Goal: Task Accomplishment & Management: Manage account settings

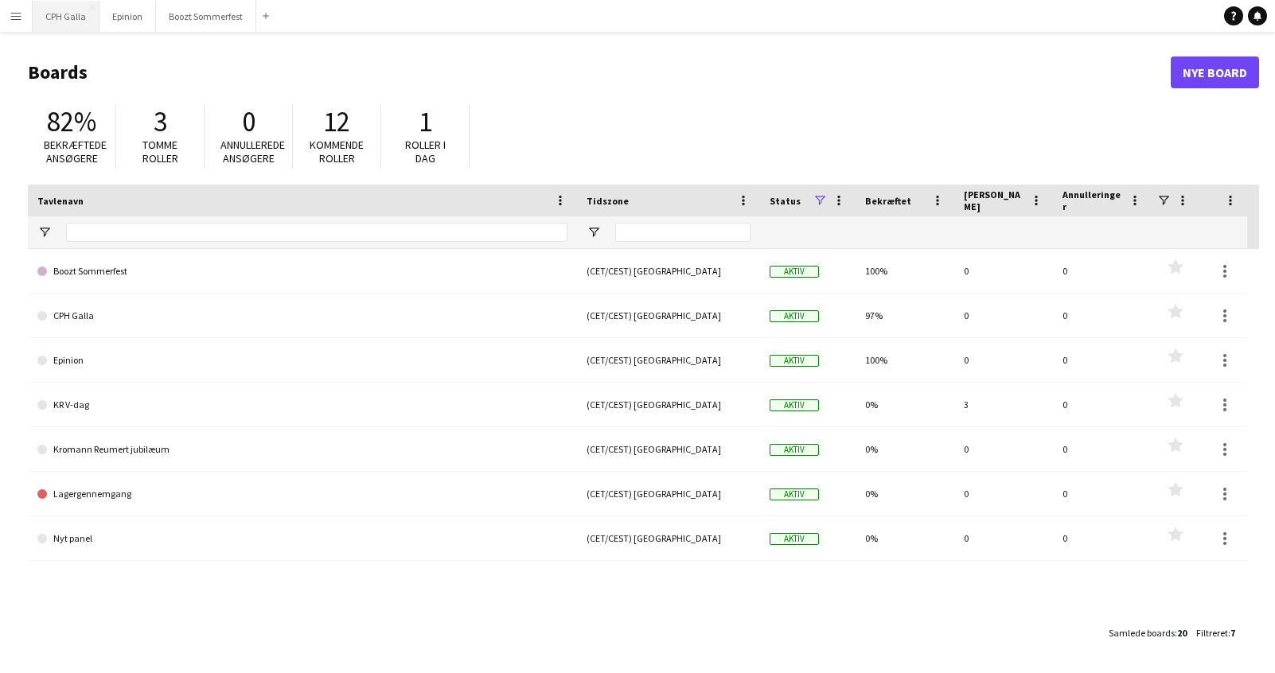
click at [90, 30] on button "CPH Galla Luk" at bounding box center [66, 16] width 67 height 31
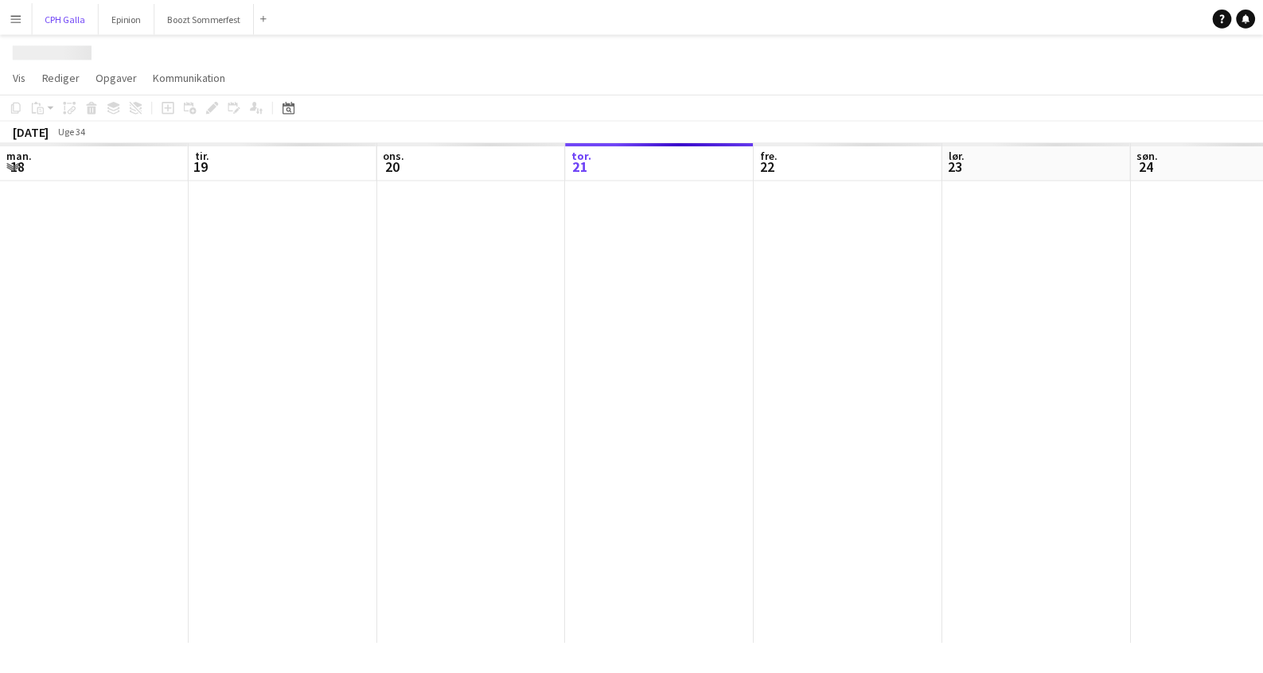
scroll to position [0, 380]
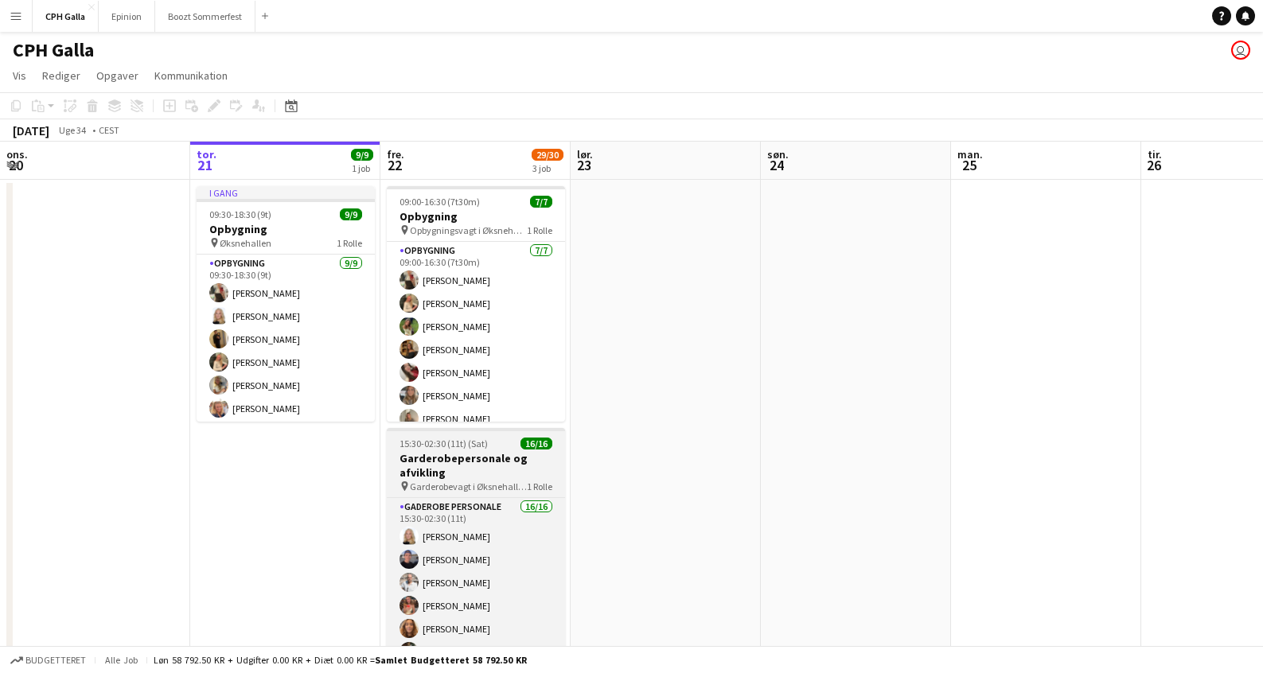
click at [520, 475] on h3 "Garderobepersonale og afvikling" at bounding box center [476, 465] width 178 height 29
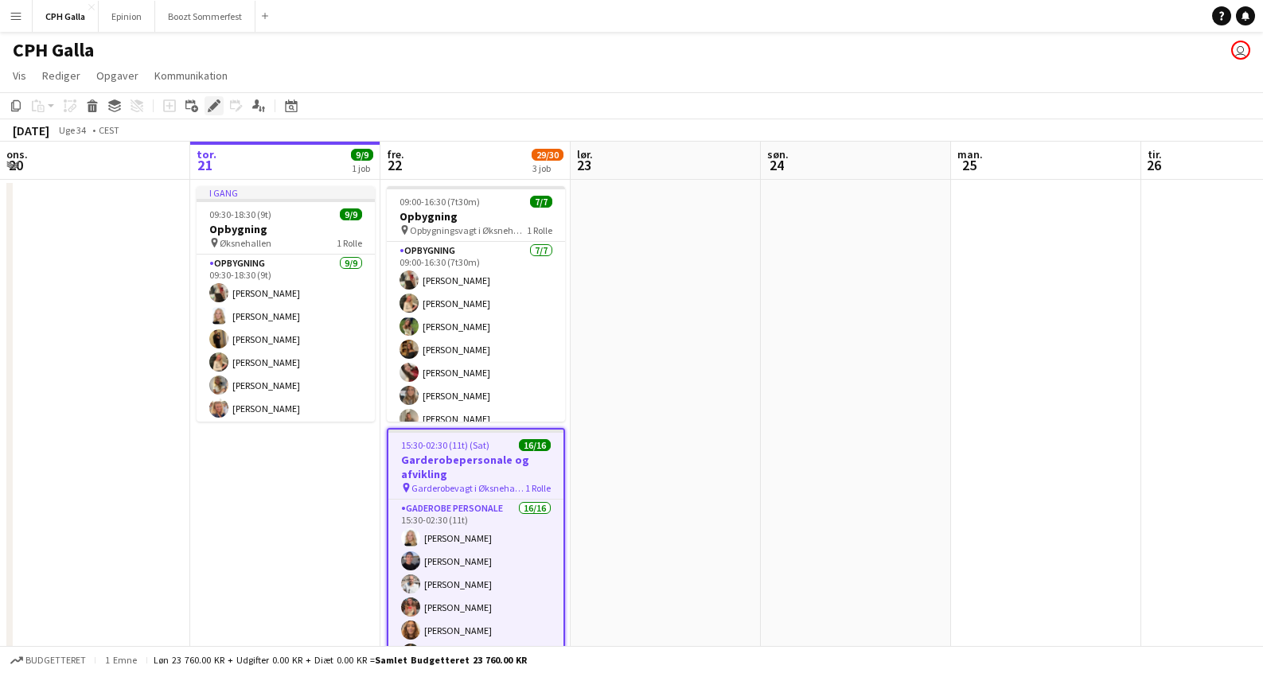
click at [218, 113] on div "Rediger" at bounding box center [213, 105] width 19 height 19
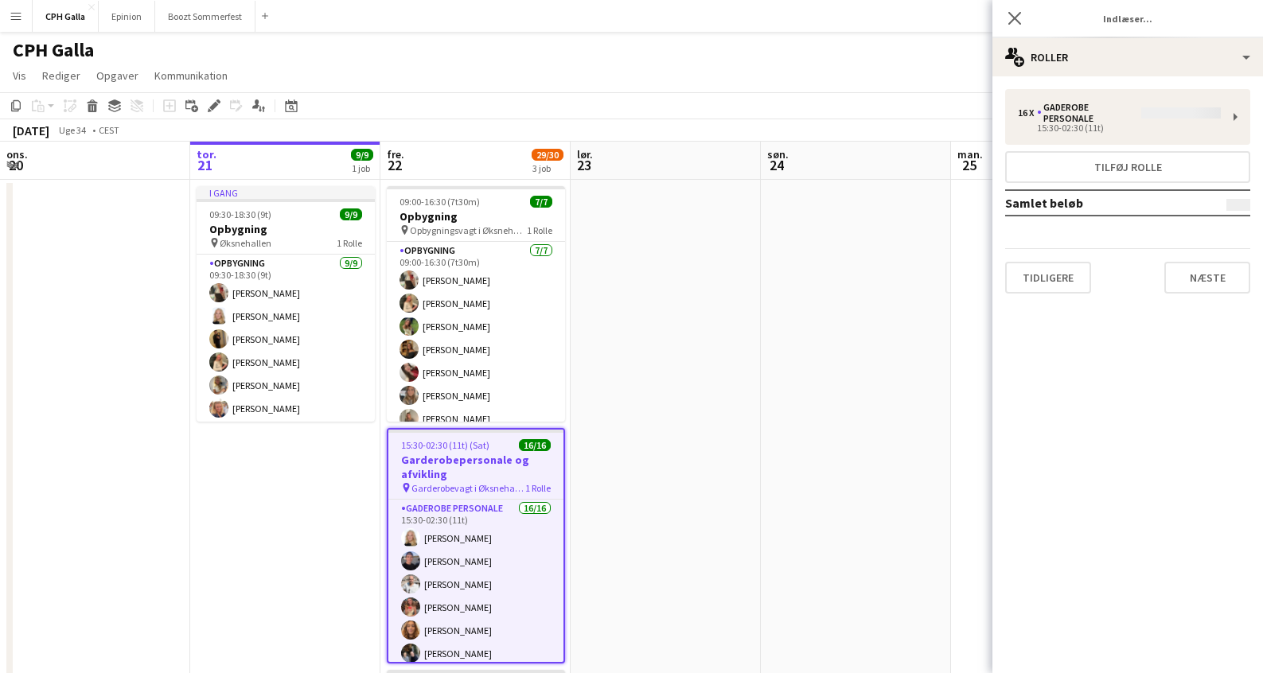
type input "**********"
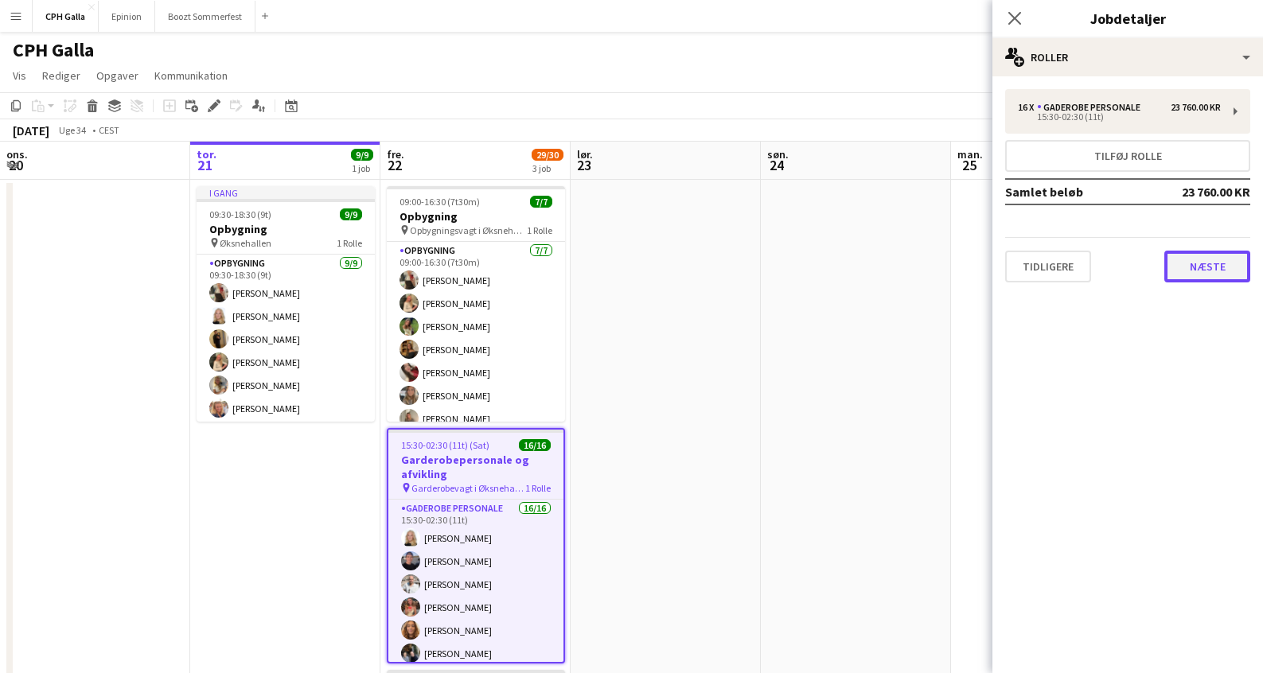
click at [1207, 258] on button "Næste" at bounding box center [1207, 267] width 86 height 32
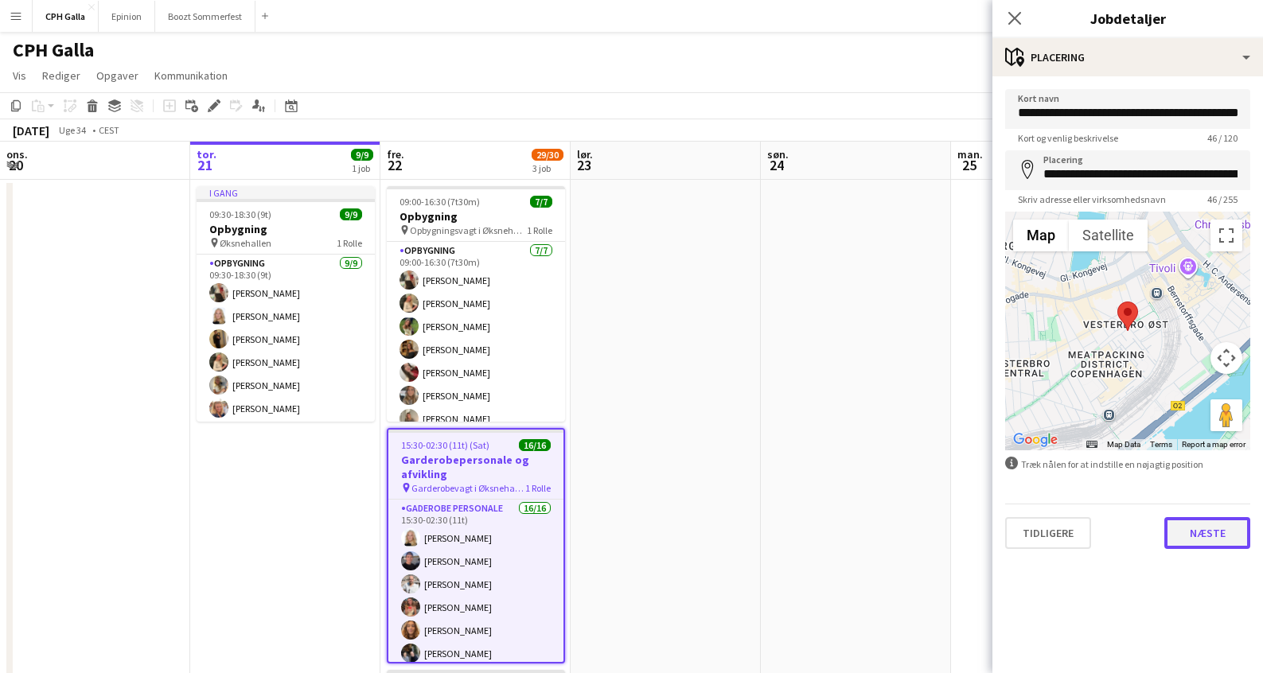
click at [1197, 543] on button "Næste" at bounding box center [1207, 533] width 86 height 32
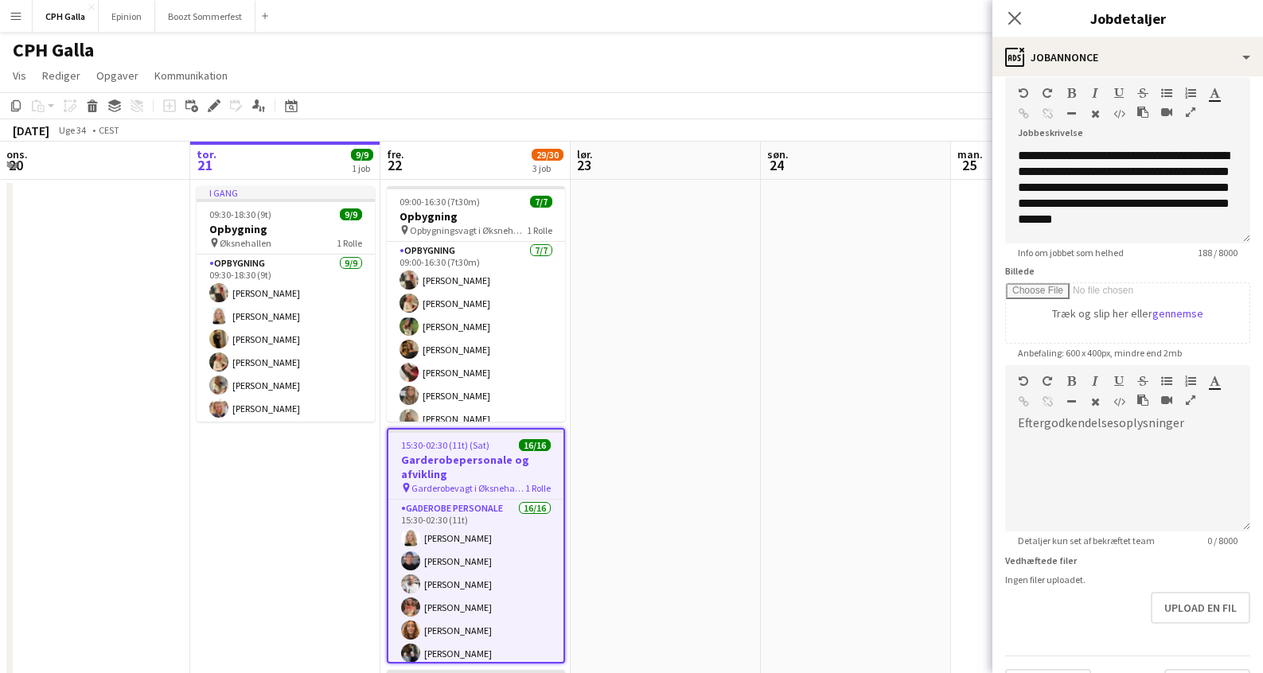
scroll to position [152, 0]
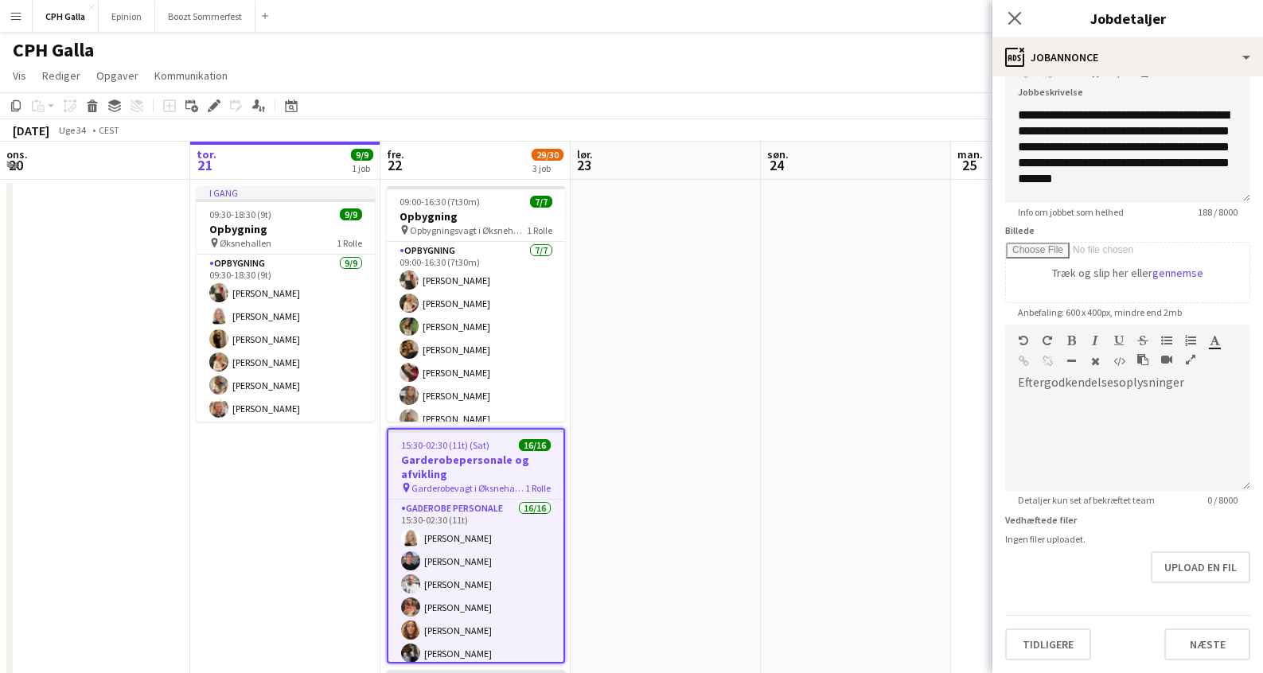
click at [1025, 494] on form "**********" at bounding box center [1127, 317] width 271 height 685
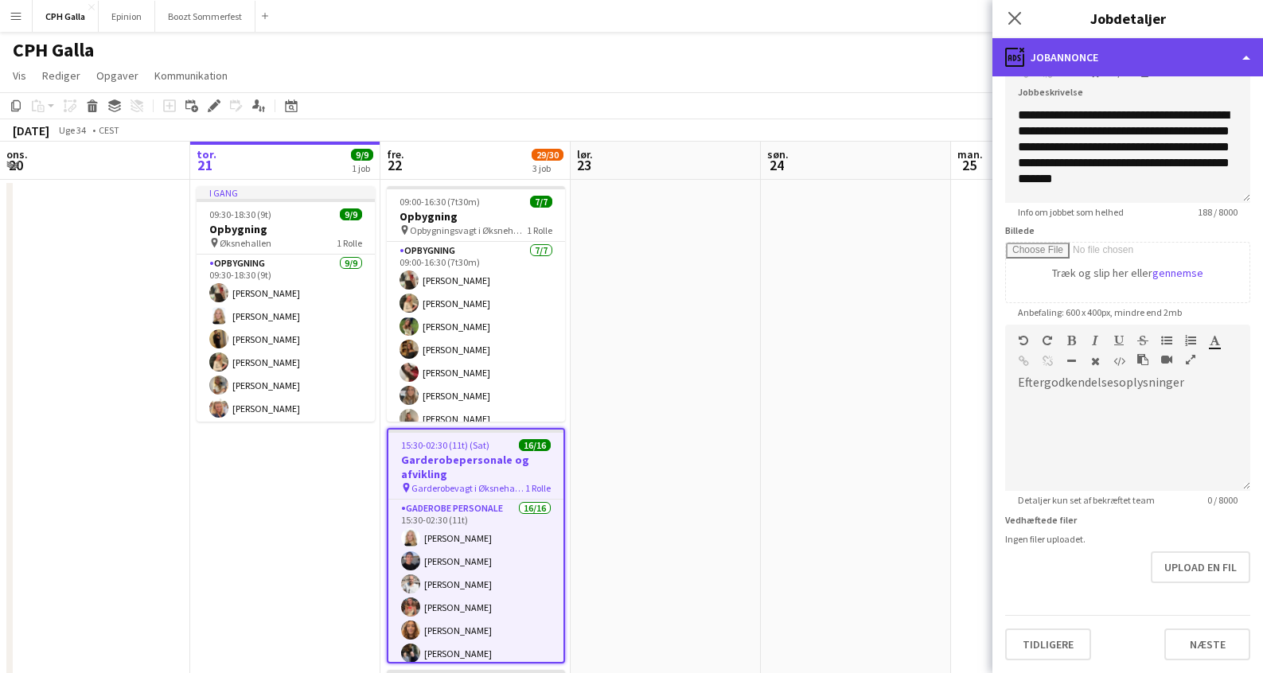
click at [1061, 45] on div "ads-window Jobannonce" at bounding box center [1127, 57] width 271 height 38
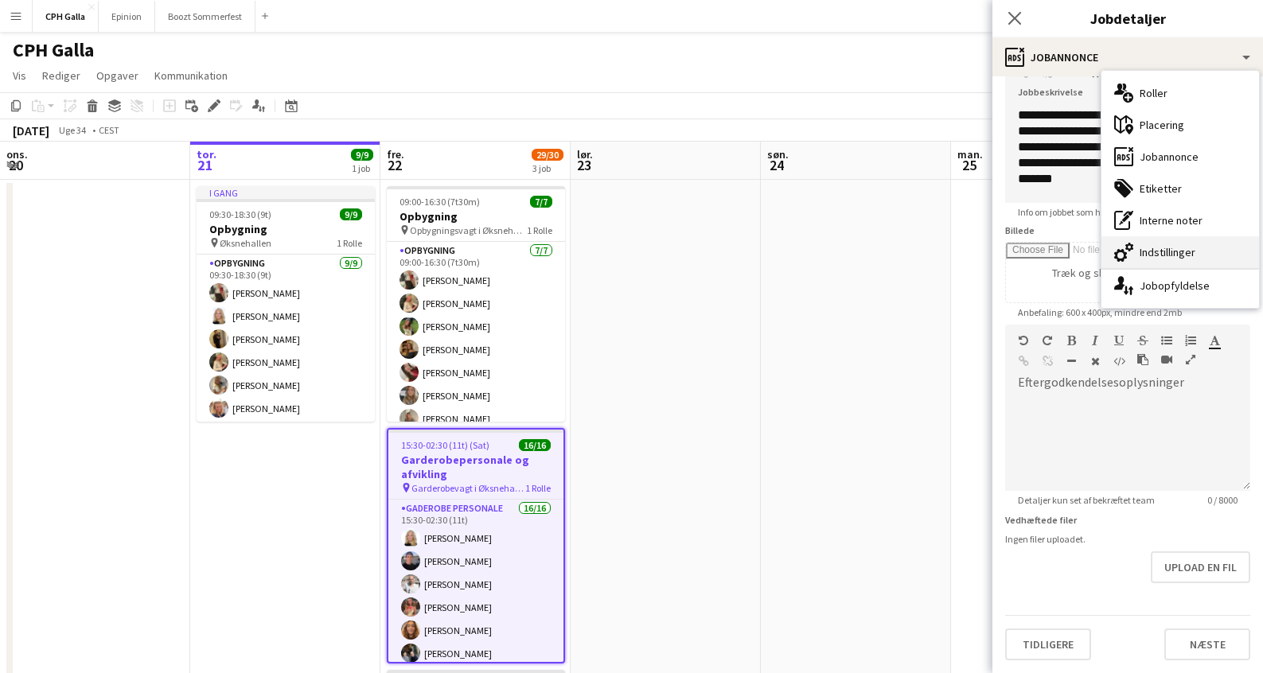
click at [1193, 255] on div "cog-double-3 Indstillinger" at bounding box center [1180, 252] width 158 height 32
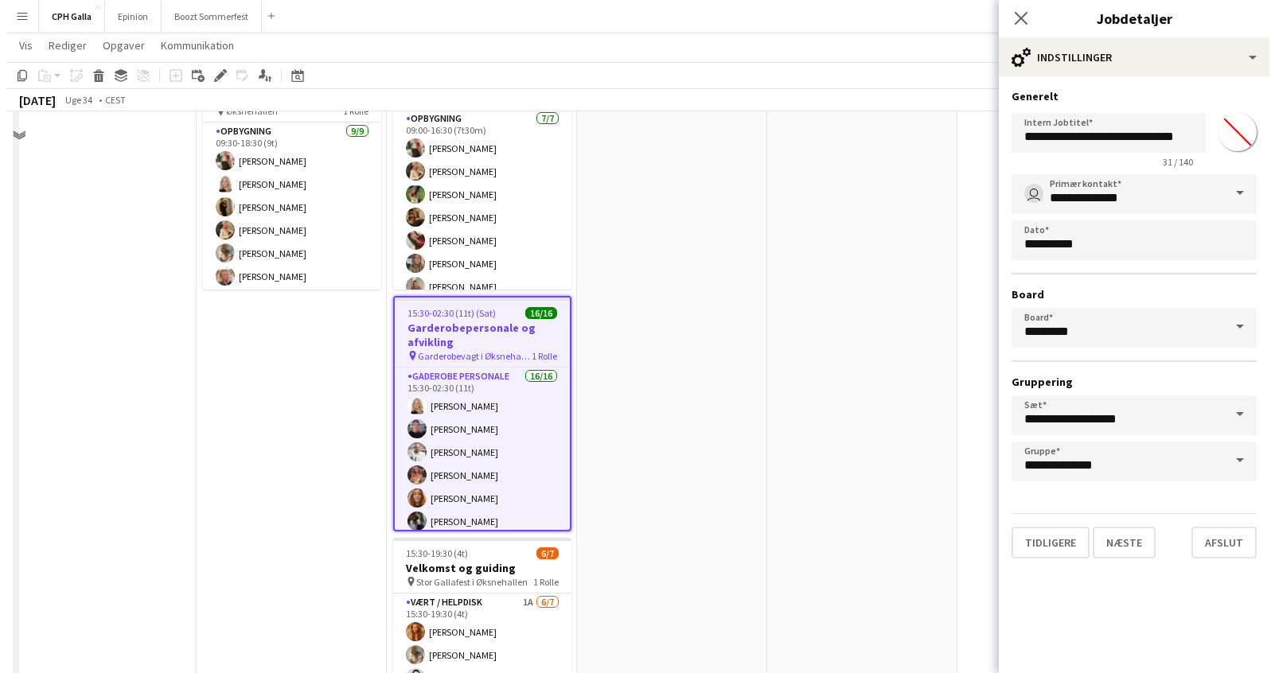
scroll to position [0, 0]
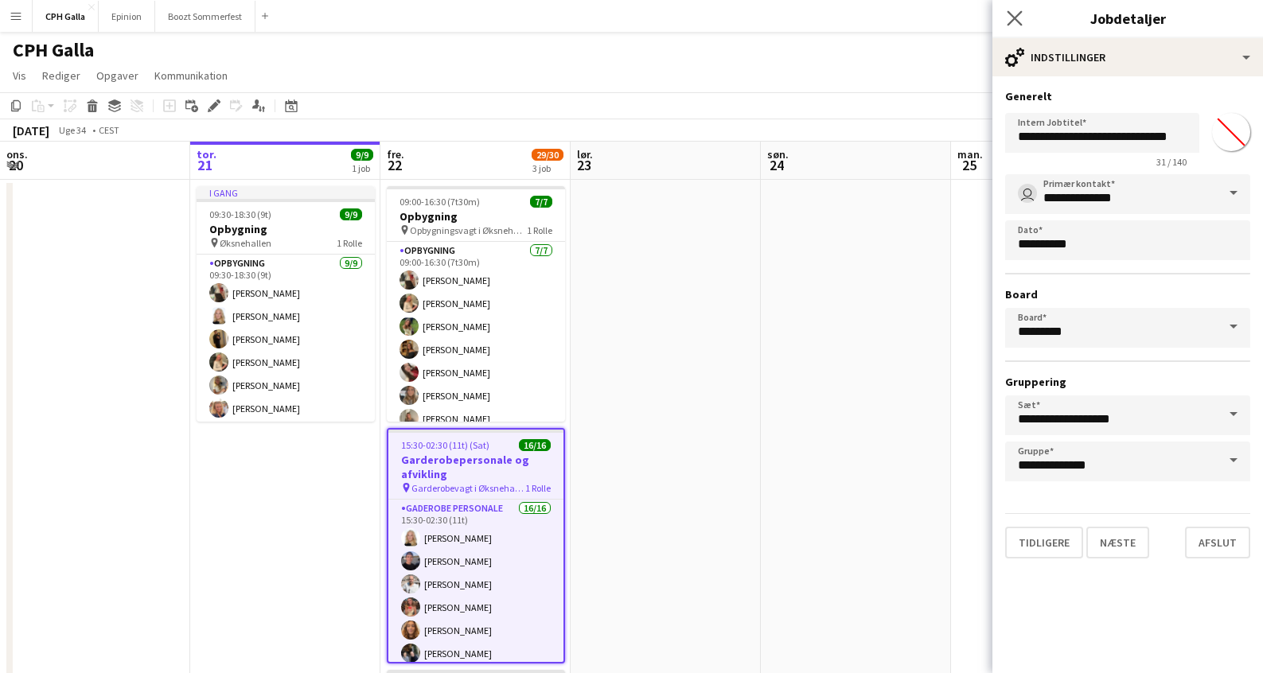
click at [1010, 9] on app-icon "Luk pop-in" at bounding box center [1014, 18] width 23 height 23
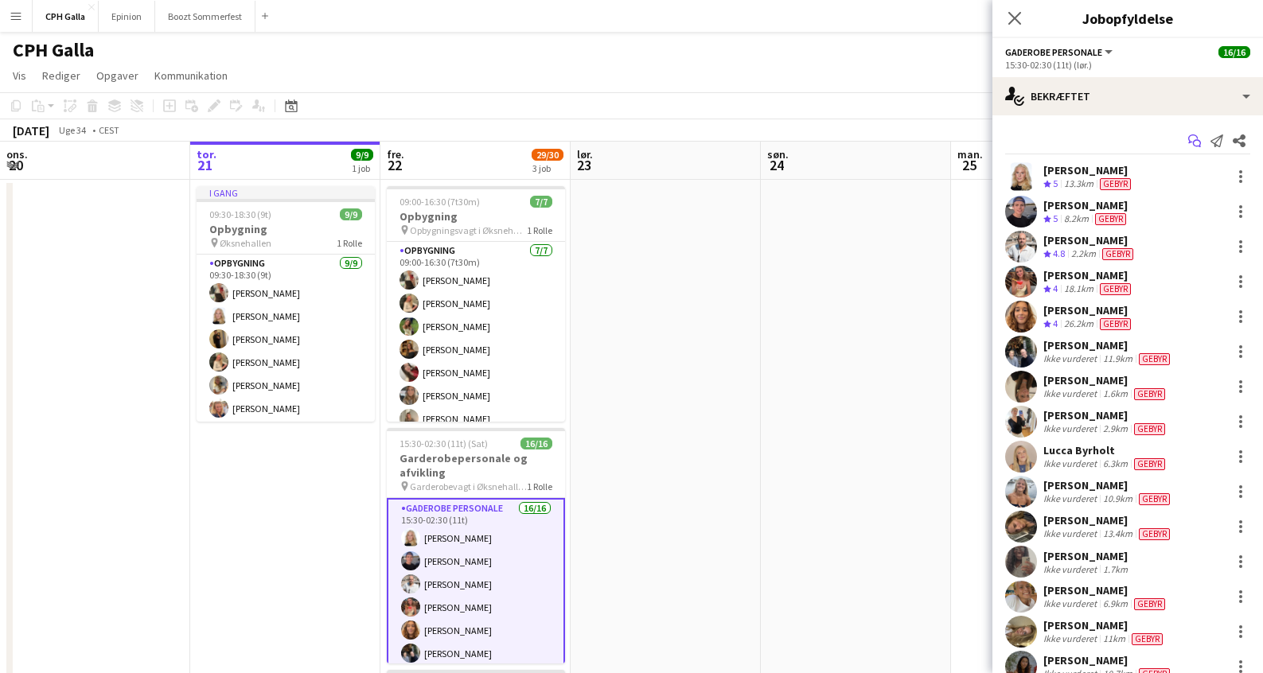
click at [1188, 137] on icon at bounding box center [1193, 138] width 10 height 9
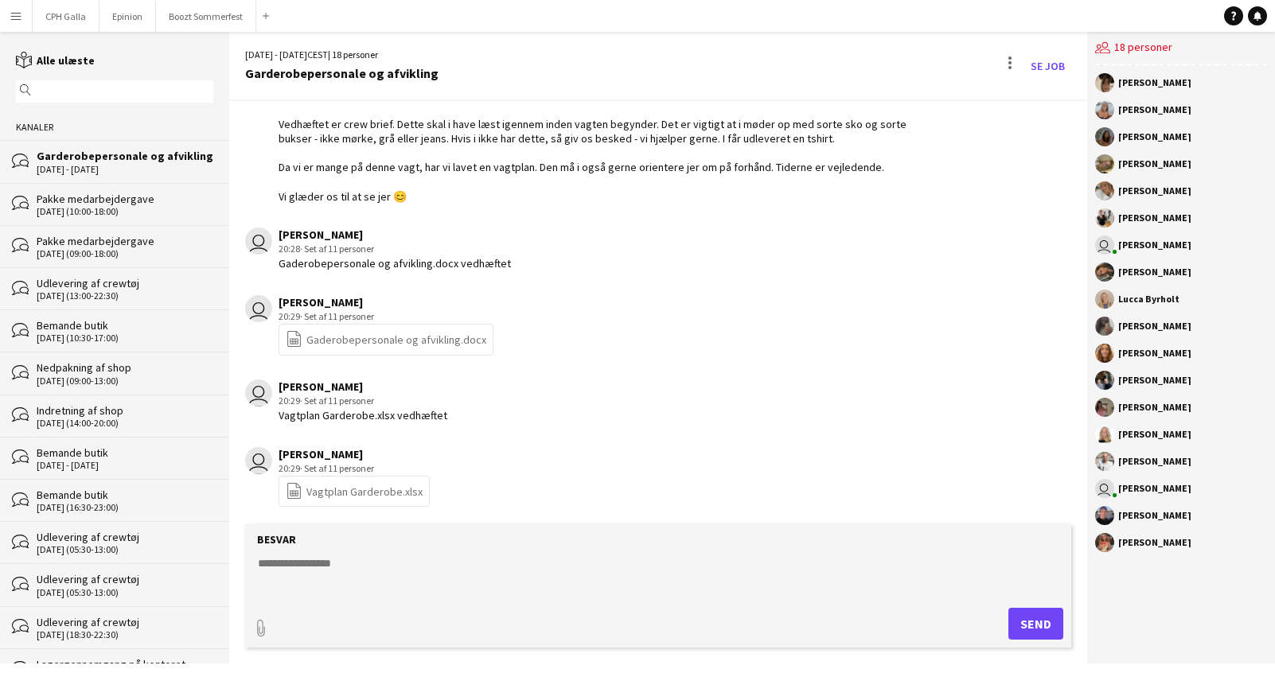
scroll to position [130, 0]
click at [391, 495] on link "file-spreadsheet Vagtplan Garderobe.xlsx" at bounding box center [354, 489] width 137 height 18
click at [345, 337] on link "file-spreadsheet Gaderobepersonale og afvikling.docx" at bounding box center [386, 337] width 200 height 18
